Goal: Find contact information: Find contact information

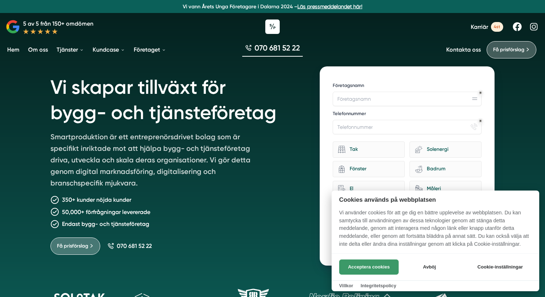
click at [382, 267] on button "Acceptera cookies" at bounding box center [369, 266] width 60 height 15
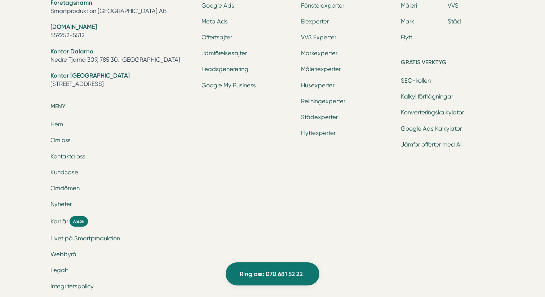
scroll to position [2416, 0]
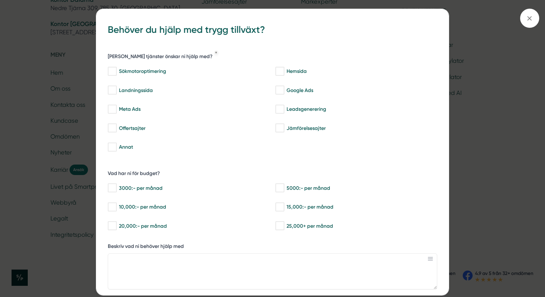
click at [515, 22] on div "bbc9b822-b2c6-488a-ab3e-9a2d59e49c7c Behöver du hjälp med trygg tillväxt? [PERS…" at bounding box center [272, 148] width 545 height 297
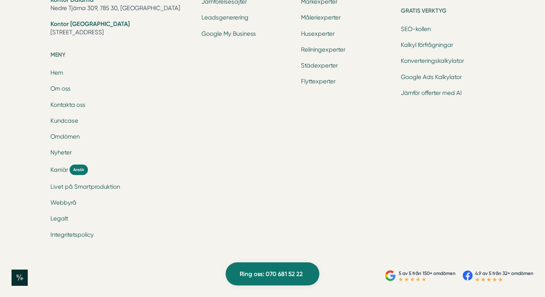
click at [527, 18] on div "Ring oss 070 681 52 22 Smartproduktion är ett entreprenörsdrivet tillväxtbolag …" at bounding box center [272, 18] width 545 height 480
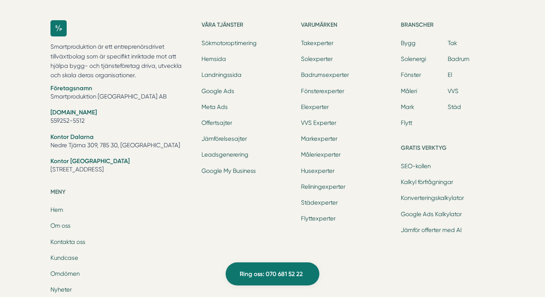
scroll to position [2277, 0]
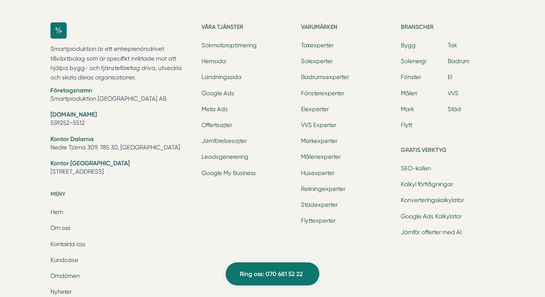
click at [106, 101] on li "Företagsnamn Smartproduktion [GEOGRAPHIC_DATA] AB" at bounding box center [121, 95] width 142 height 18
copy ul "Smartproduktion [GEOGRAPHIC_DATA] AB"
